Goal: Find specific page/section: Find specific page/section

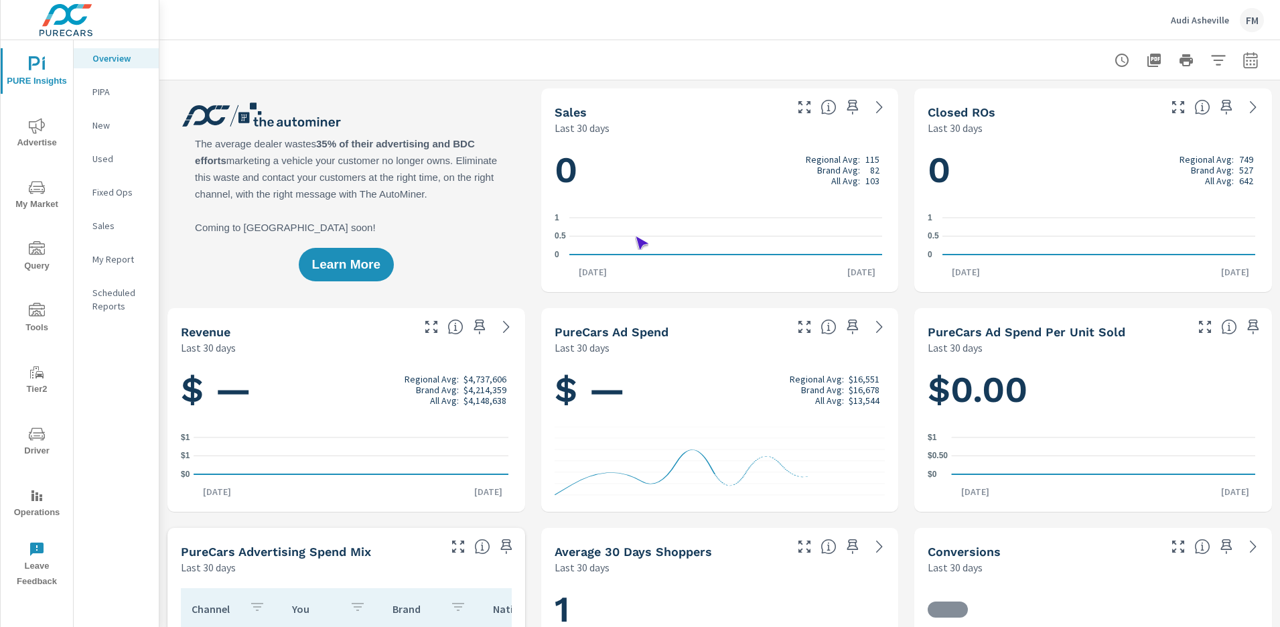
scroll to position [1, 0]
click at [37, 504] on span "Operations" at bounding box center [37, 504] width 64 height 33
